Goal: Task Accomplishment & Management: Use online tool/utility

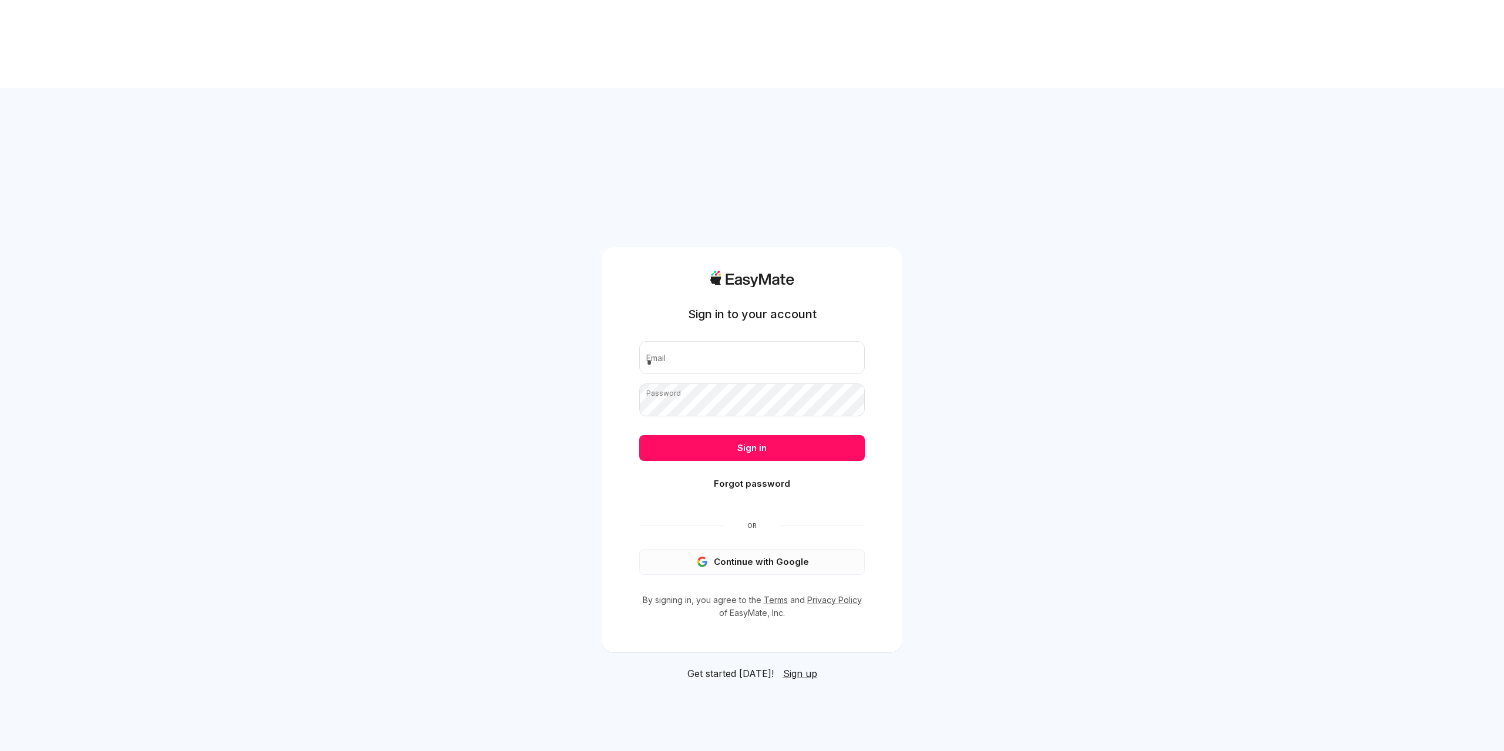
click at [775, 549] on button "Continue with Google" at bounding box center [752, 562] width 226 height 26
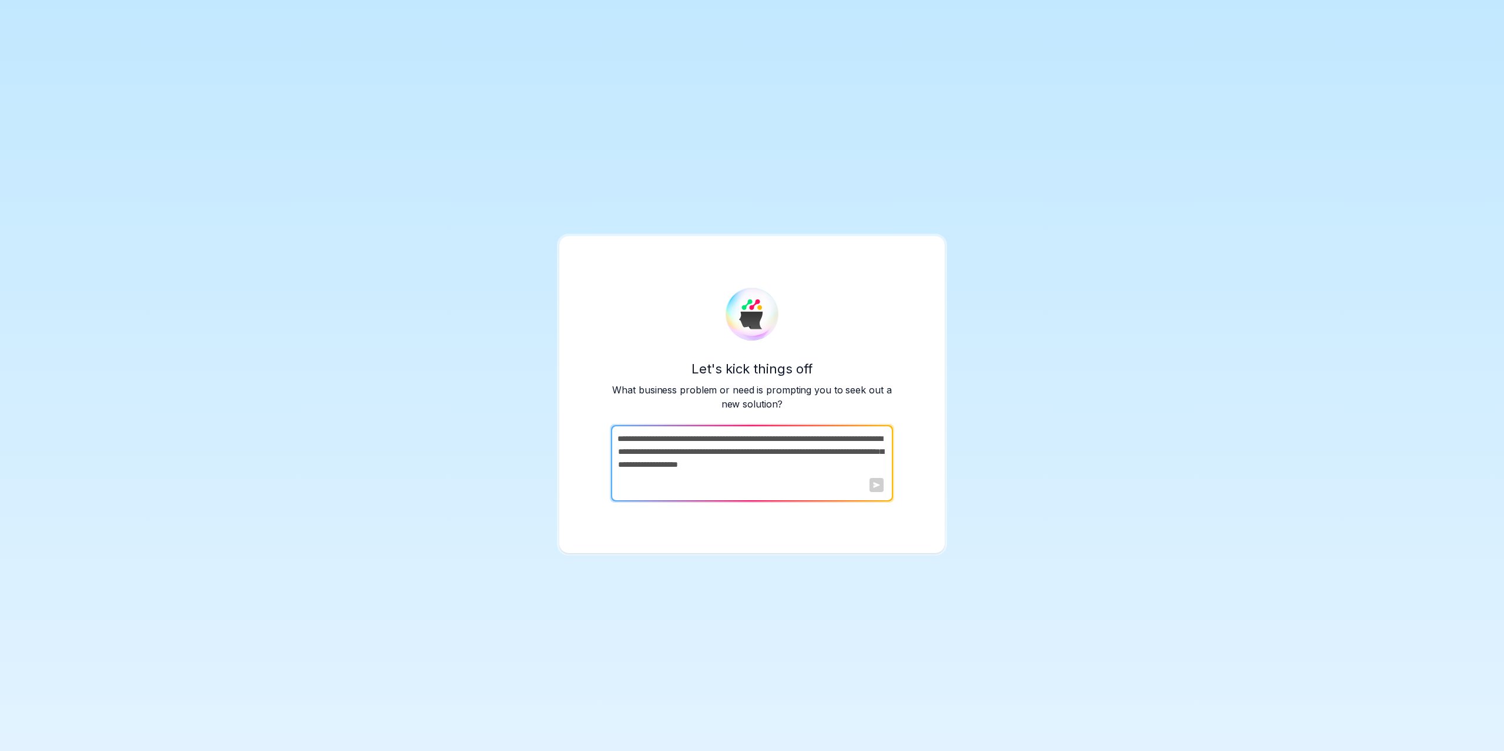
click at [526, 547] on div "Let's kick things off What business problem or need is prompting you to seek ou…" at bounding box center [752, 375] width 1504 height 751
